Goal: Transaction & Acquisition: Purchase product/service

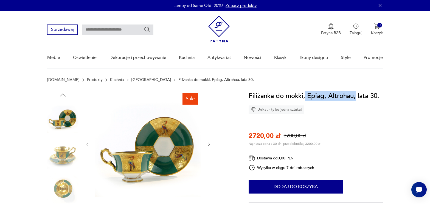
drag, startPoint x: 305, startPoint y: 94, endPoint x: 356, endPoint y: 94, distance: 50.8
click at [356, 94] on h1 "Filiżanka do mokki, Epiag, Altrohau, lata 30." at bounding box center [314, 96] width 131 height 10
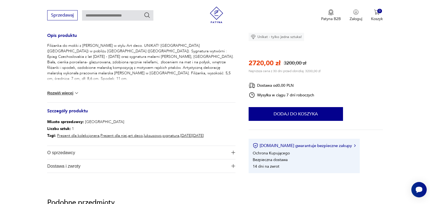
scroll to position [233, 0]
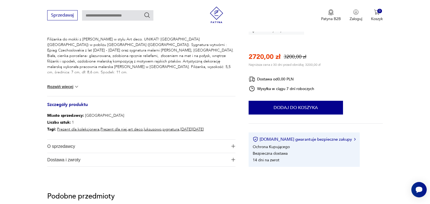
click at [70, 108] on h3 "Szczegóły produktu" at bounding box center [141, 107] width 188 height 9
click at [66, 87] on button "Rozwiń więcej" at bounding box center [63, 86] width 32 height 5
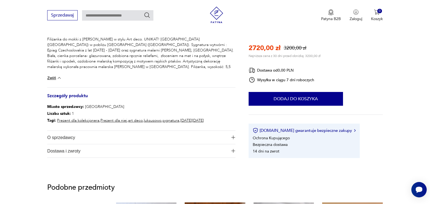
click at [62, 98] on h3 "Szczegóły produktu" at bounding box center [141, 98] width 188 height 9
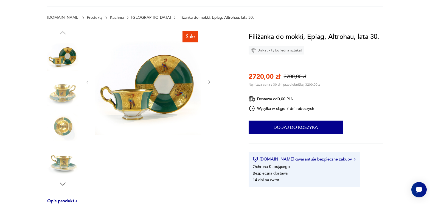
scroll to position [36, 0]
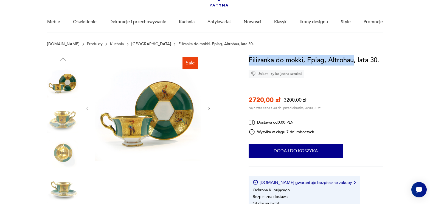
drag, startPoint x: 249, startPoint y: 58, endPoint x: 353, endPoint y: 62, distance: 104.2
click at [353, 62] on h1 "Filiżanka do mokki, Epiag, Altrohau, lata 30." at bounding box center [314, 60] width 131 height 10
